Goal: Find specific page/section: Find specific page/section

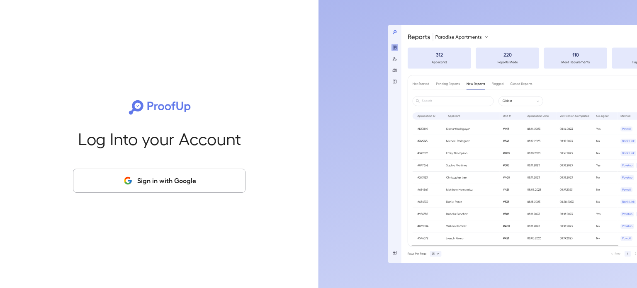
click at [148, 180] on button "Sign in with Google" at bounding box center [159, 181] width 173 height 24
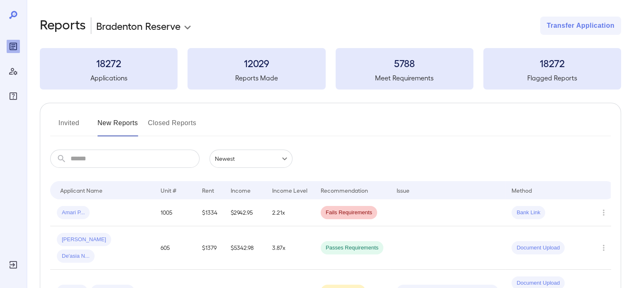
click at [66, 127] on button "Invited" at bounding box center [68, 127] width 37 height 20
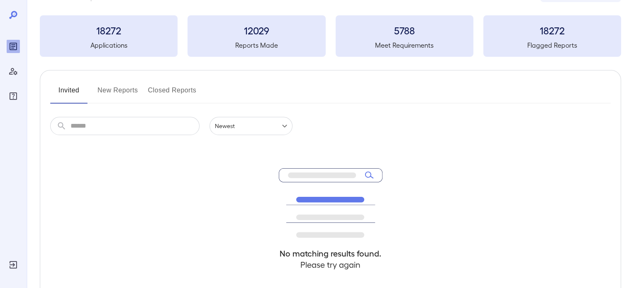
scroll to position [41, 0]
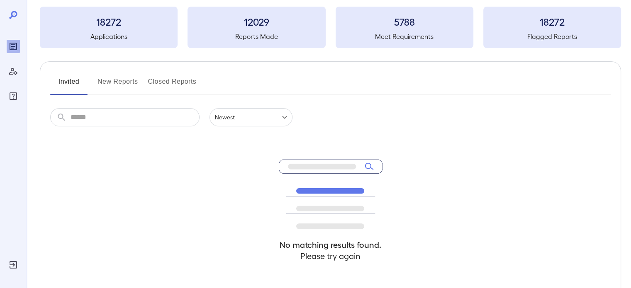
click at [110, 78] on button "New Reports" at bounding box center [118, 85] width 41 height 20
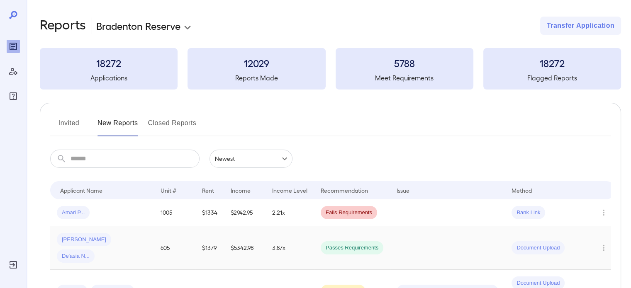
click at [478, 248] on td at bounding box center [447, 249] width 115 height 44
